Goal: Information Seeking & Learning: Check status

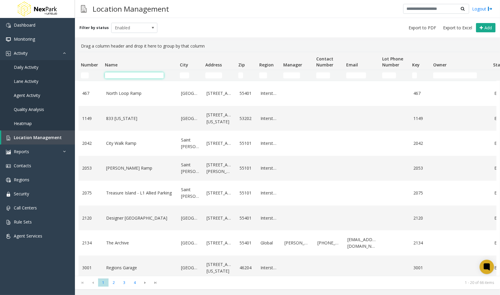
click at [130, 73] on input "Name Filter" at bounding box center [134, 76] width 59 height 6
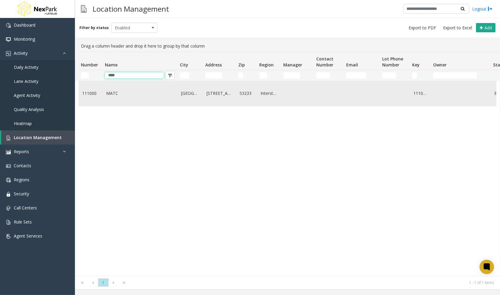
type input "****"
click at [97, 96] on link "111000" at bounding box center [90, 93] width 17 height 7
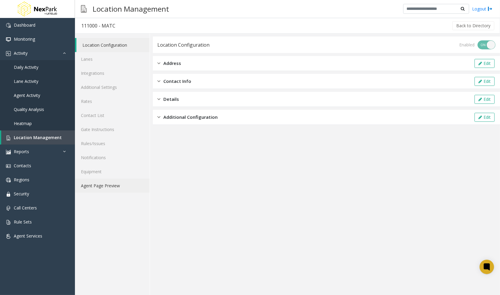
click at [107, 184] on link "Agent Page Preview" at bounding box center [112, 186] width 75 height 14
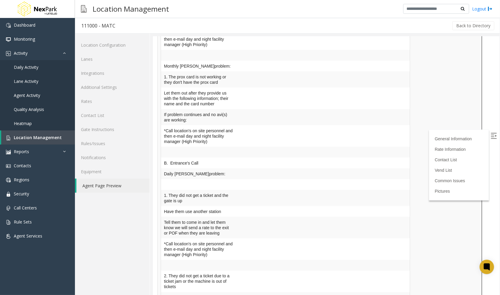
scroll to position [1030, 0]
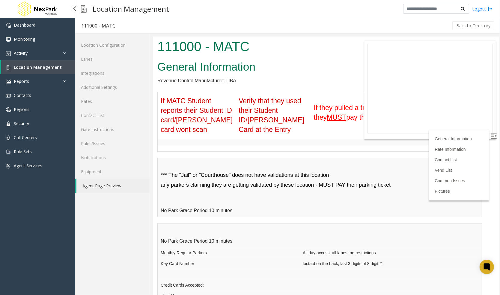
click at [41, 67] on span "Location Management" at bounding box center [38, 67] width 48 height 6
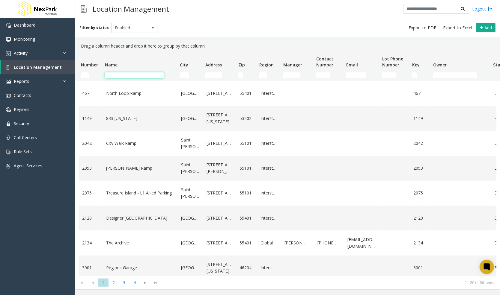
click at [137, 74] on input "Name Filter" at bounding box center [134, 76] width 59 height 6
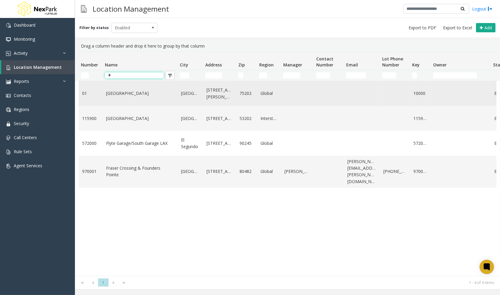
type input "*"
click at [155, 90] on link "[GEOGRAPHIC_DATA]" at bounding box center [140, 93] width 68 height 7
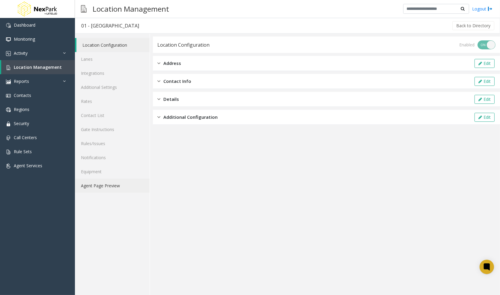
click at [93, 187] on link "Agent Page Preview" at bounding box center [112, 186] width 75 height 14
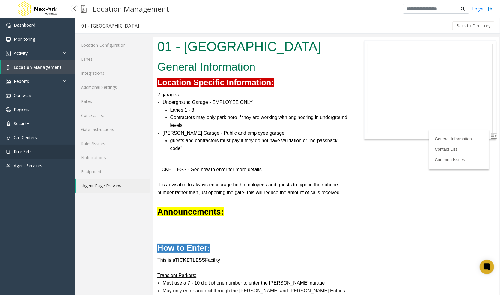
click at [41, 152] on link "Rule Sets" at bounding box center [37, 152] width 75 height 14
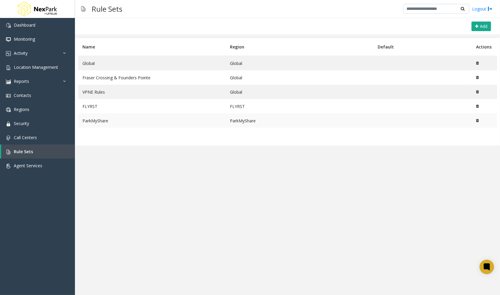
click at [113, 122] on td "ParkMyShare" at bounding box center [152, 121] width 148 height 14
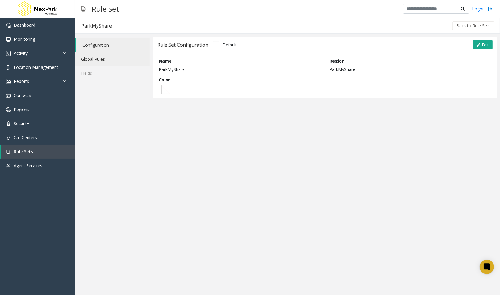
click at [105, 61] on link "Global Rules" at bounding box center [112, 59] width 75 height 14
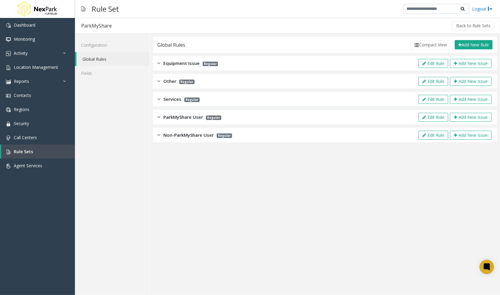
click at [158, 136] on img at bounding box center [158, 135] width 3 height 7
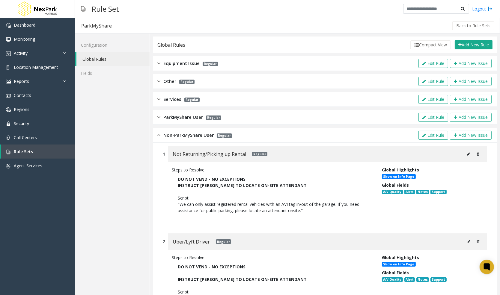
click at [160, 116] on img at bounding box center [158, 117] width 3 height 7
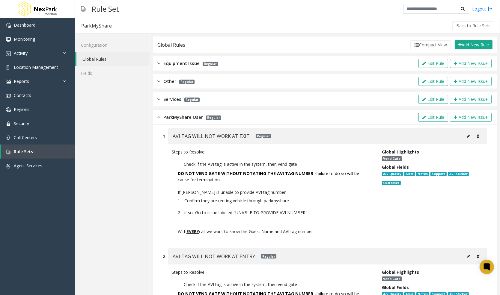
click at [156, 101] on div "Services Regular Edit Rule Add New Issue" at bounding box center [325, 99] width 344 height 15
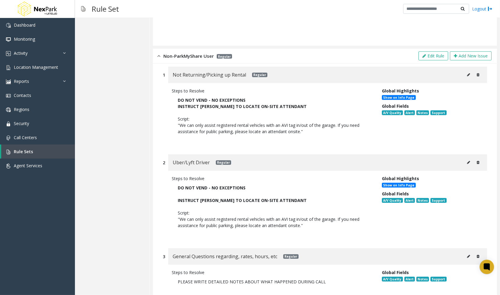
scroll to position [664, 0]
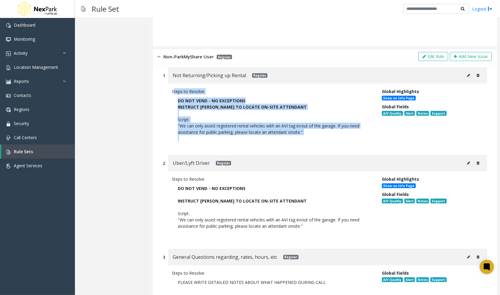
drag, startPoint x: 174, startPoint y: 92, endPoint x: 314, endPoint y: 139, distance: 147.6
click at [314, 139] on div "Steps to Resolve DO NOT VEND - NO EXCEPTIONS INSTRUCT [PERSON_NAME] TO LOCATE O…" at bounding box center [272, 116] width 210 height 56
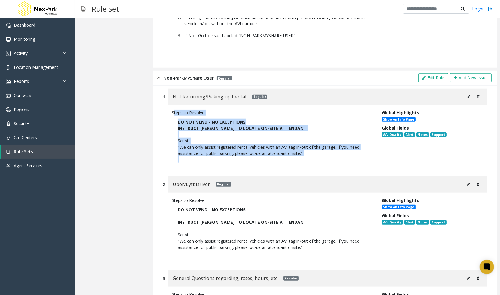
scroll to position [641, 0]
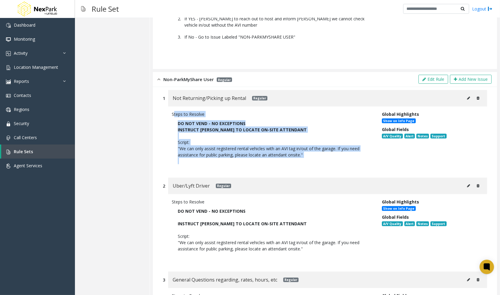
click at [327, 130] on p "INSTRUCT [PERSON_NAME] TO LOCATE ON-SITE ATTENDANT" at bounding box center [272, 130] width 189 height 6
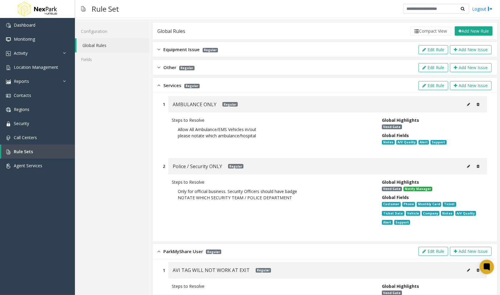
scroll to position [0, 0]
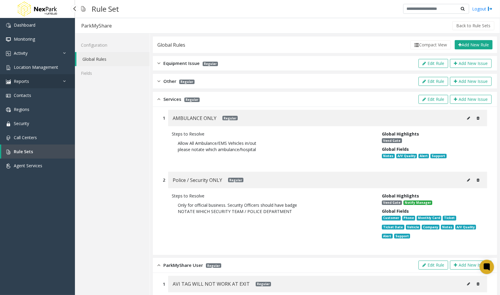
click at [18, 84] on span "Reports" at bounding box center [21, 81] width 15 height 6
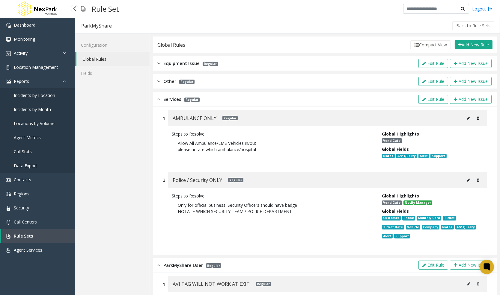
click at [52, 98] on span "Incidents by Location" at bounding box center [34, 96] width 41 height 6
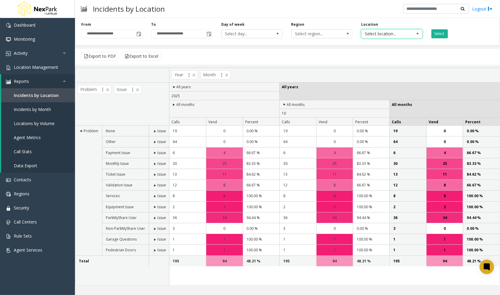
click at [366, 37] on span "Select location..." at bounding box center [385, 34] width 48 height 8
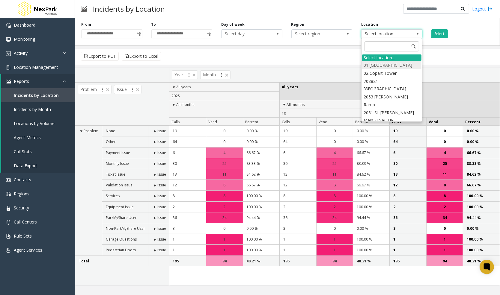
click at [390, 67] on li "01 [GEOGRAPHIC_DATA]" at bounding box center [391, 65] width 59 height 8
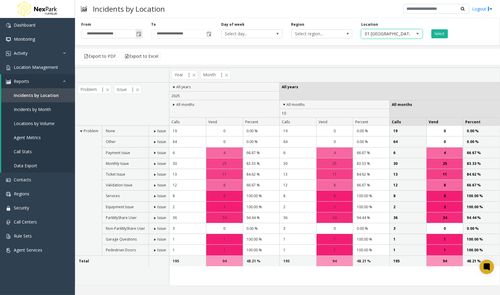
click at [140, 37] on span "Toggle popup" at bounding box center [139, 34] width 5 height 5
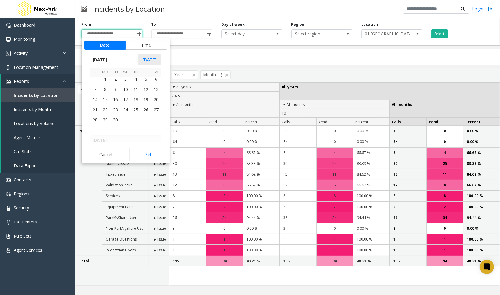
scroll to position [107505, 0]
click at [104, 104] on span "1" at bounding box center [105, 100] width 10 height 10
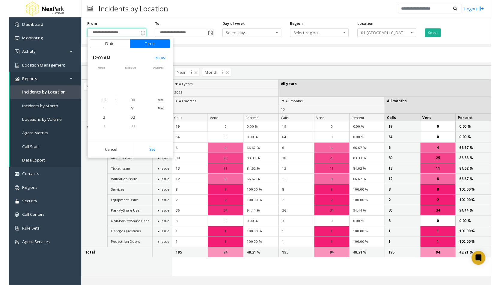
scroll to position [107524, 0]
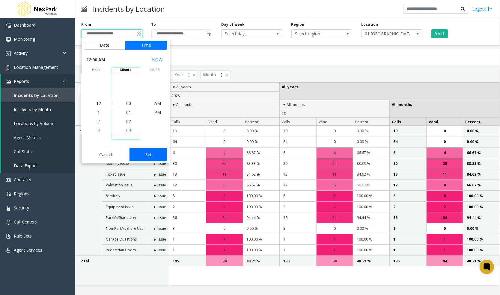
click at [144, 154] on button "Set" at bounding box center [148, 154] width 38 height 13
type input "**********"
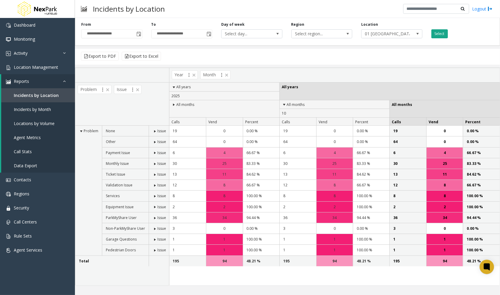
click at [445, 30] on button "Select" at bounding box center [439, 33] width 16 height 9
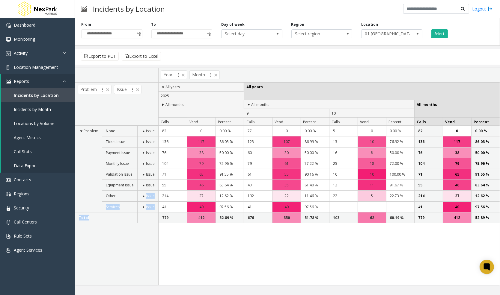
drag, startPoint x: 250, startPoint y: 197, endPoint x: 142, endPoint y: 194, distance: 107.9
click at [158, 194] on div "82 0 0.00 % 77 0 0.00 % 5 0 0.00 % 82 0 0.00 % 136" at bounding box center [328, 206] width 341 height 160
click at [142, 194] on span at bounding box center [143, 196] width 5 height 5
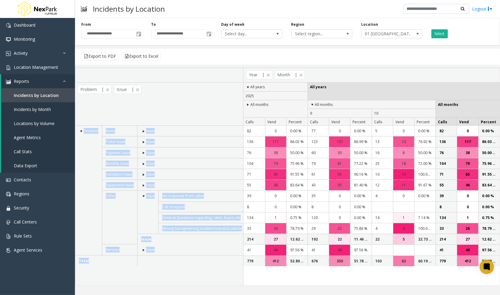
click at [198, 197] on td "No response from caller" at bounding box center [201, 196] width 87 height 11
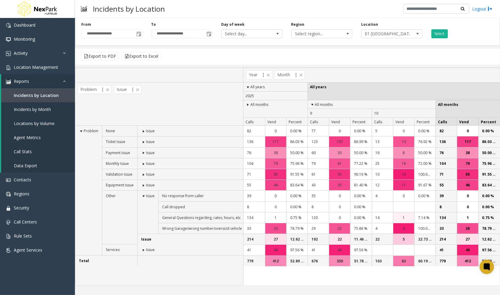
click at [142, 195] on span at bounding box center [143, 196] width 5 height 5
